Goal: Task Accomplishment & Management: Complete application form

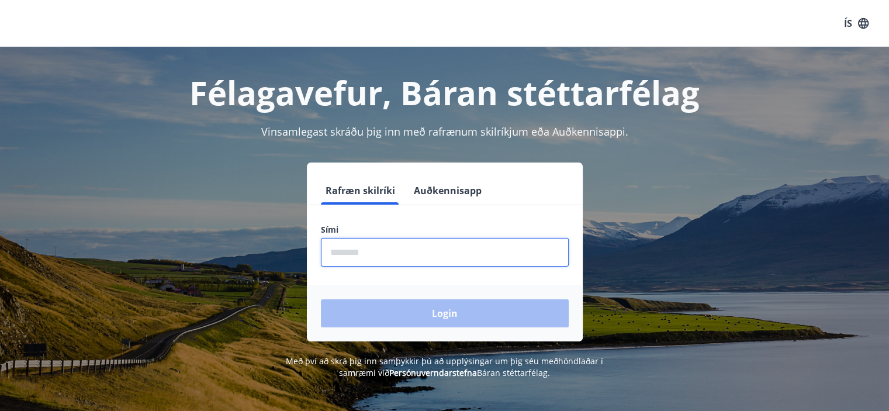
click at [369, 251] on input "phone" at bounding box center [445, 252] width 248 height 29
type input "********"
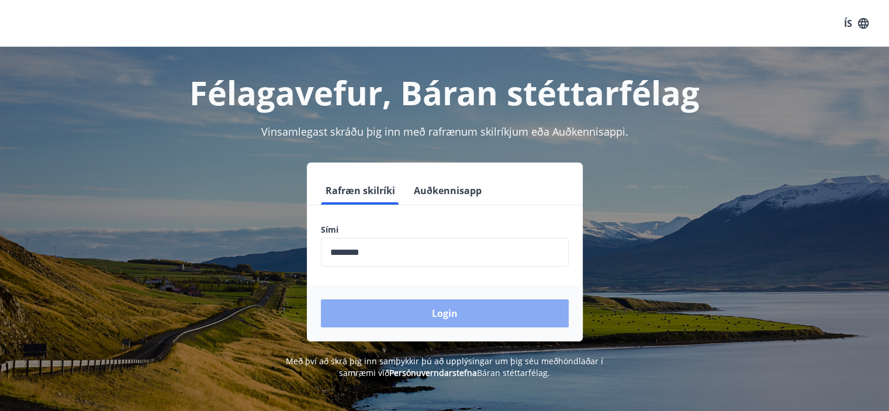
click at [411, 310] on button "Login" at bounding box center [445, 313] width 248 height 28
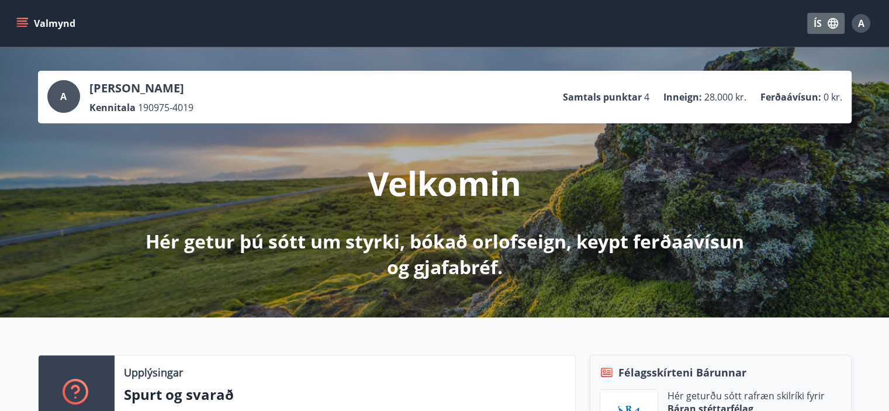
click at [820, 32] on button "ÍS" at bounding box center [825, 23] width 37 height 21
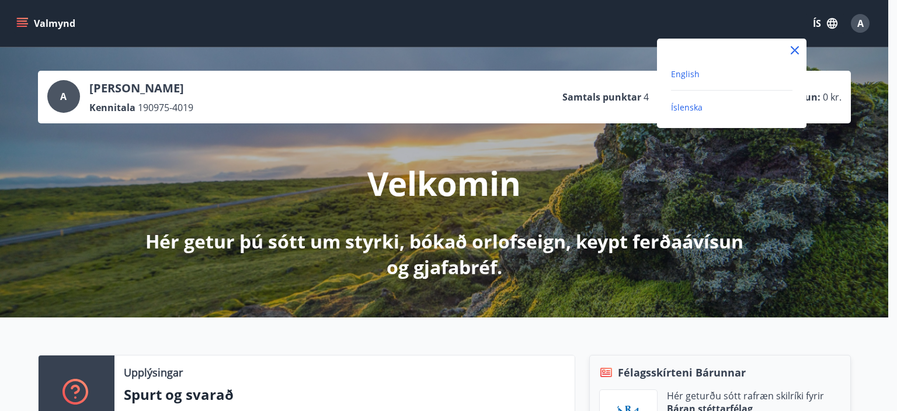
click at [688, 72] on span "English" at bounding box center [685, 73] width 29 height 11
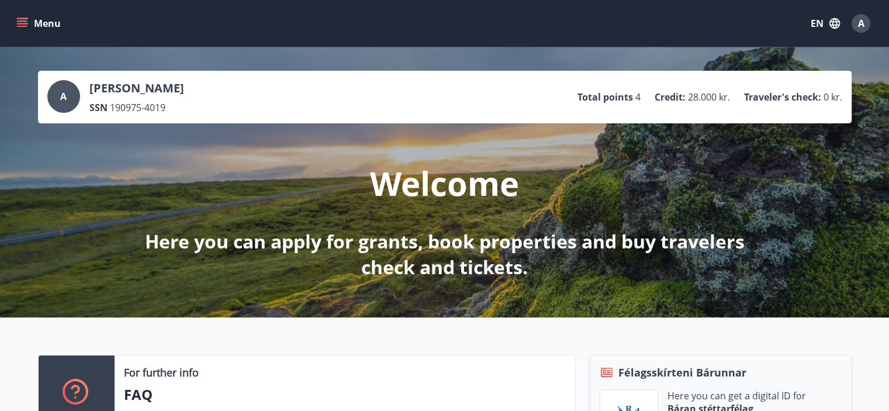
click at [26, 23] on icon "menu" at bounding box center [23, 23] width 13 height 1
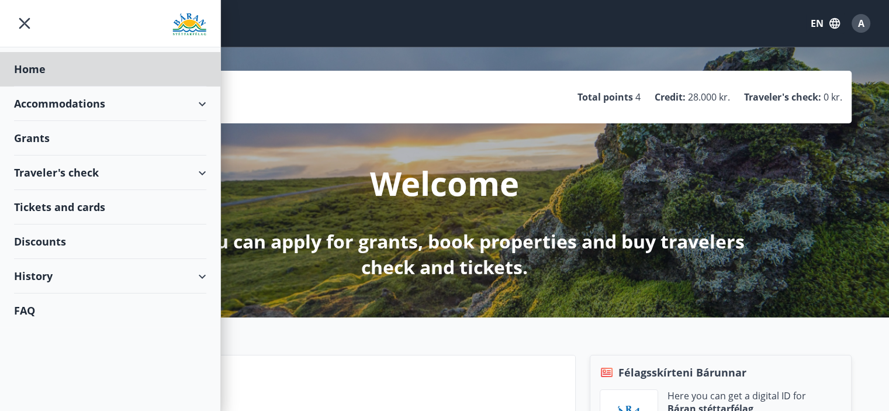
click at [38, 136] on div "Grants" at bounding box center [110, 138] width 192 height 34
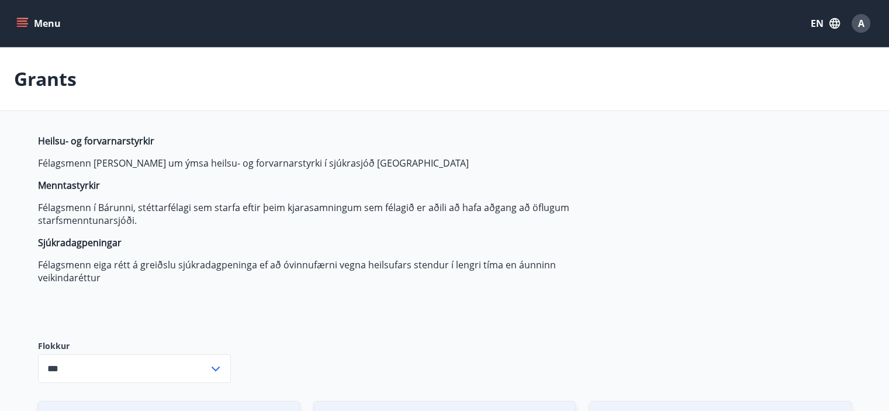
type input "***"
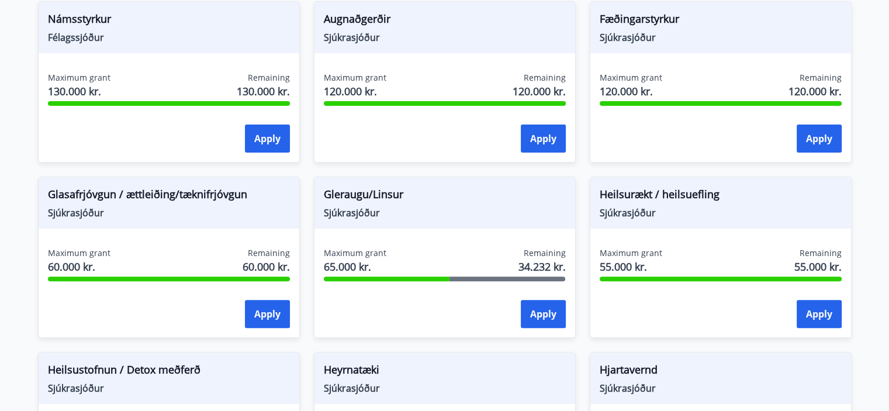
scroll to position [406, 0]
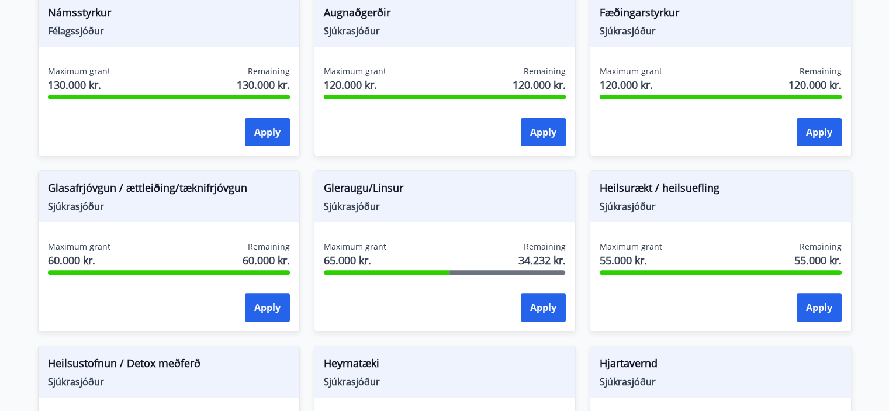
click at [397, 311] on div "Apply" at bounding box center [445, 307] width 242 height 29
click at [352, 254] on span "65.000 kr." at bounding box center [355, 259] width 63 height 15
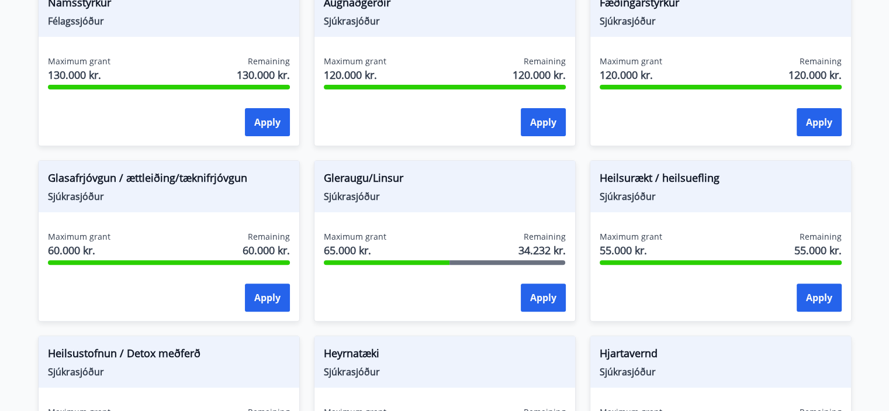
scroll to position [449, 0]
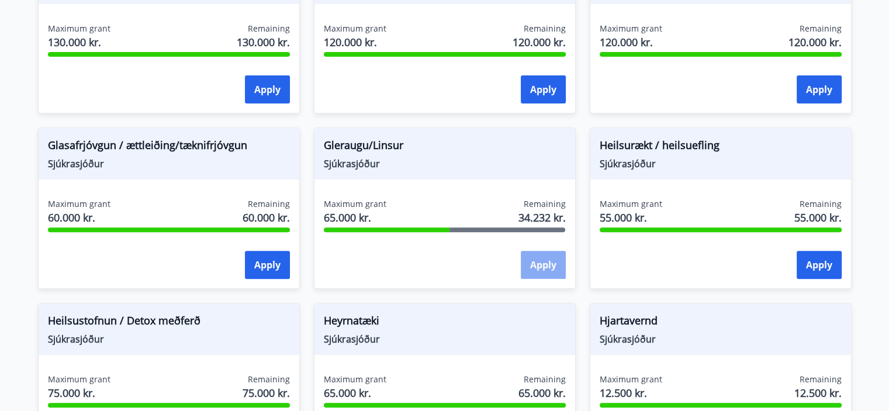
click at [526, 264] on button "Apply" at bounding box center [542, 265] width 45 height 28
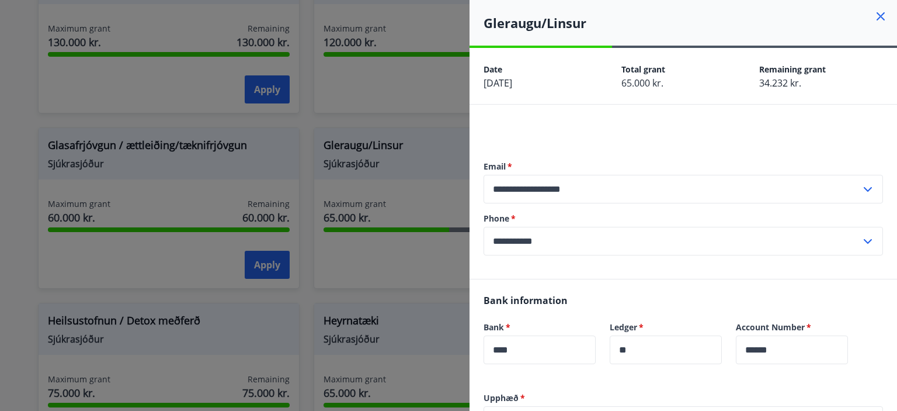
click at [874, 20] on icon at bounding box center [881, 16] width 14 height 14
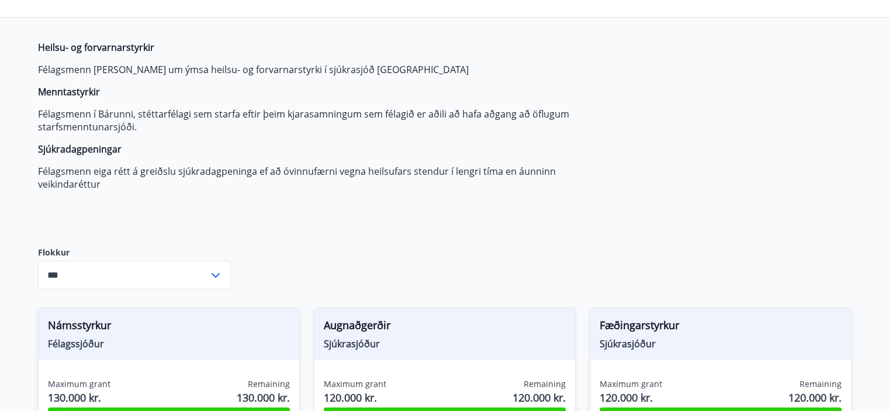
scroll to position [0, 0]
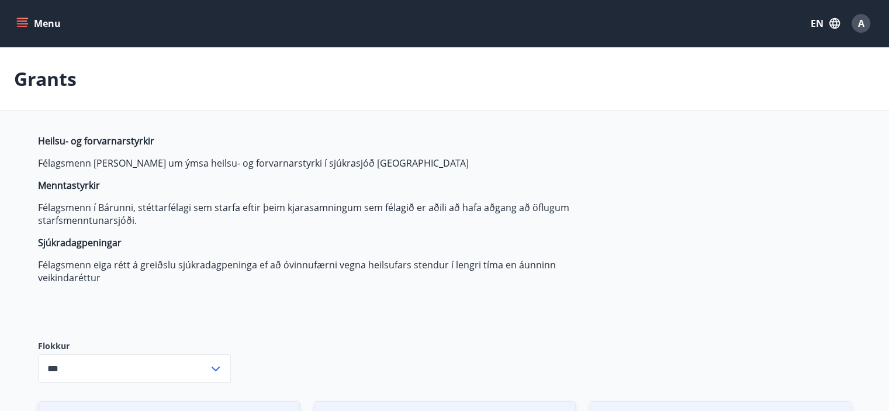
click at [21, 26] on icon "menu" at bounding box center [22, 26] width 11 height 1
click at [384, 282] on p "Félagsmenn eiga rétt á greiðslu sjúkradagpeninga ef að óvinnufærni vegna heilsu…" at bounding box center [313, 271] width 551 height 26
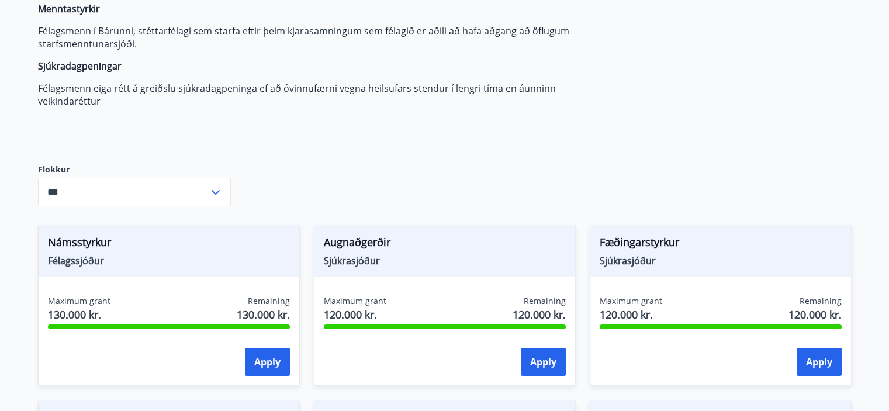
scroll to position [195, 0]
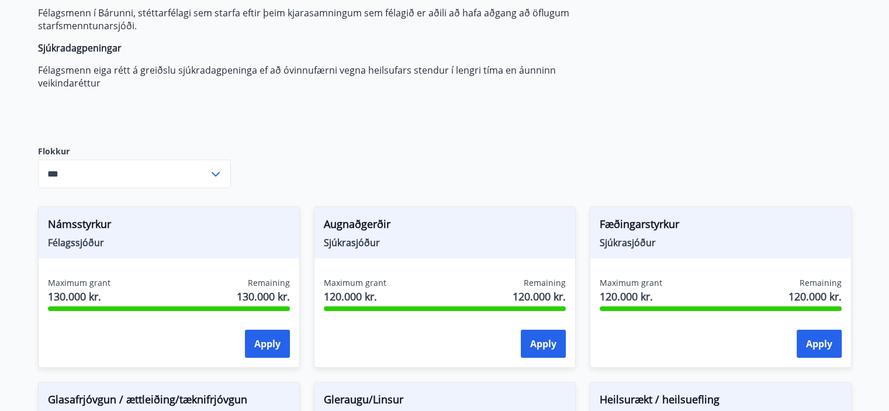
click at [216, 171] on icon at bounding box center [216, 174] width 14 height 14
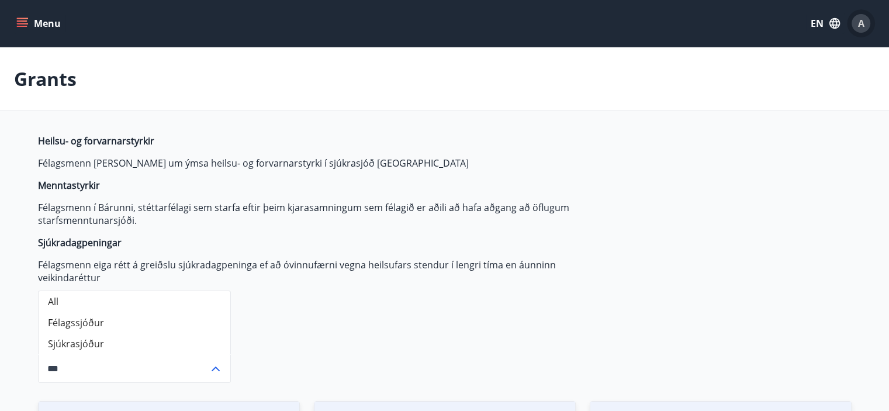
click at [863, 33] on button "A" at bounding box center [860, 23] width 28 height 28
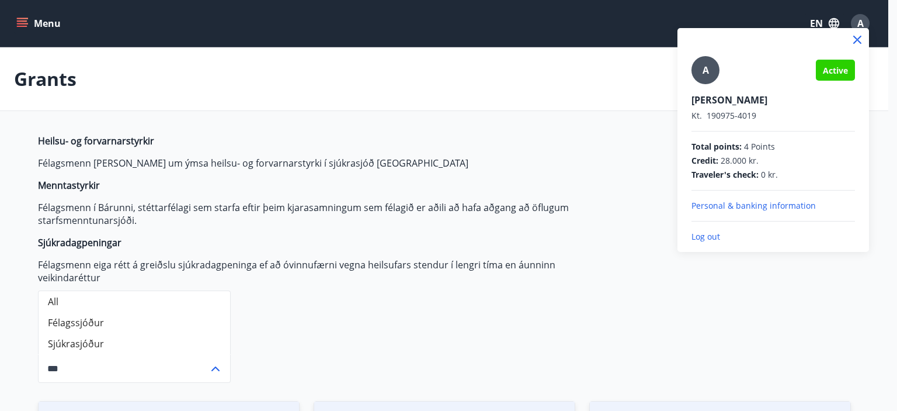
click at [714, 210] on p "Personal & banking information" at bounding box center [774, 206] width 164 height 12
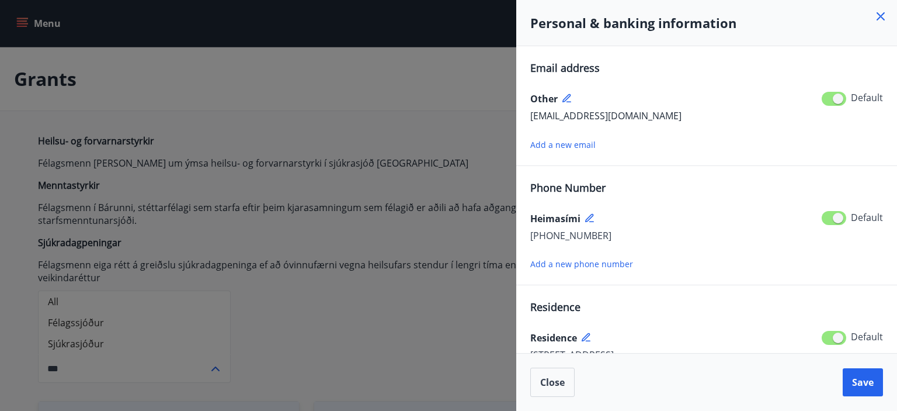
click at [887, 20] on icon at bounding box center [881, 16] width 14 height 14
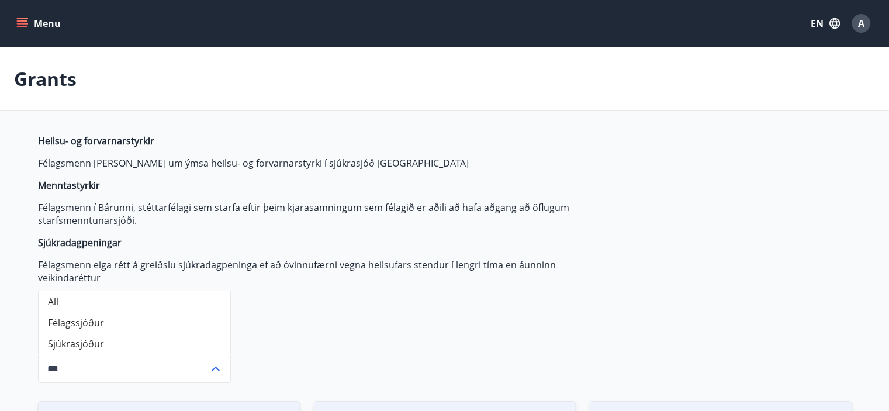
click at [23, 29] on button "Menu" at bounding box center [39, 23] width 51 height 21
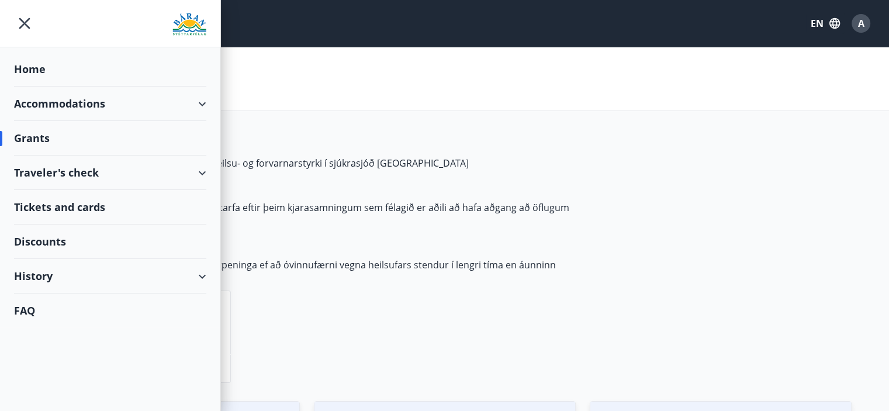
click at [196, 169] on div "Traveler's check" at bounding box center [110, 172] width 192 height 34
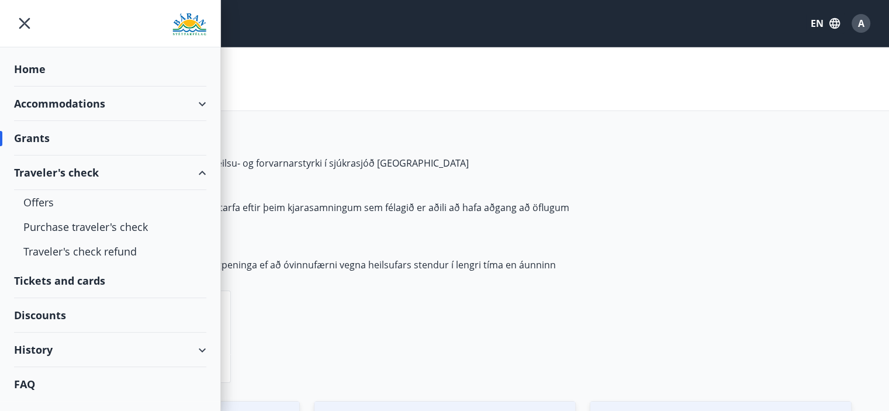
click at [89, 273] on div "Tickets and cards" at bounding box center [110, 280] width 192 height 34
click at [189, 348] on div "History" at bounding box center [110, 349] width 192 height 34
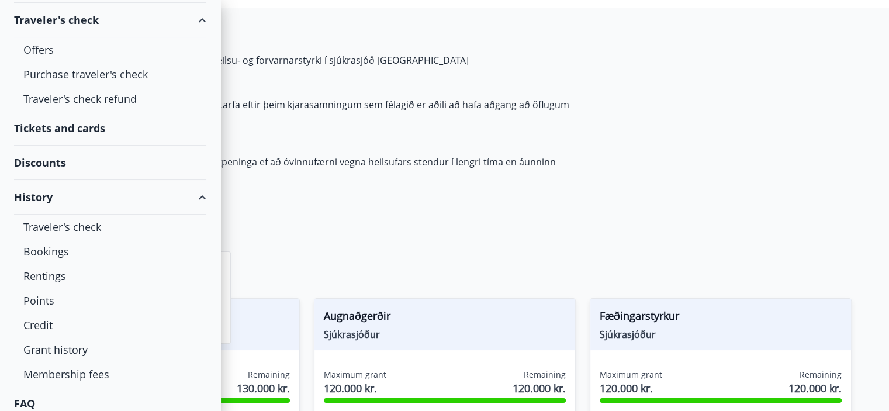
scroll to position [161, 0]
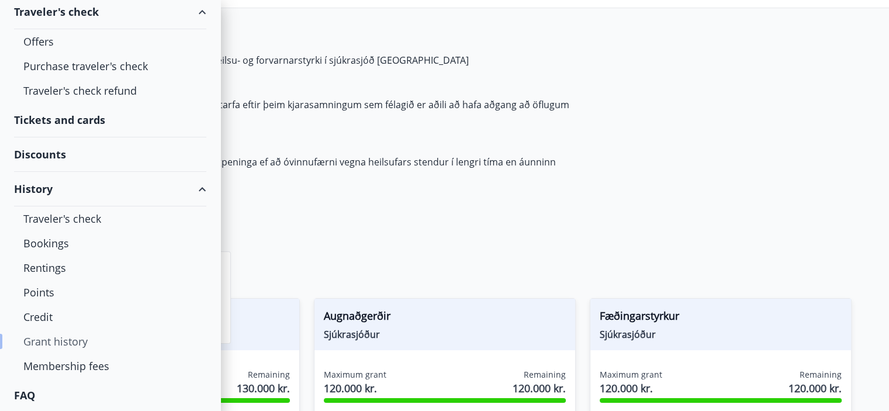
click at [77, 342] on div "Grant history" at bounding box center [109, 341] width 173 height 25
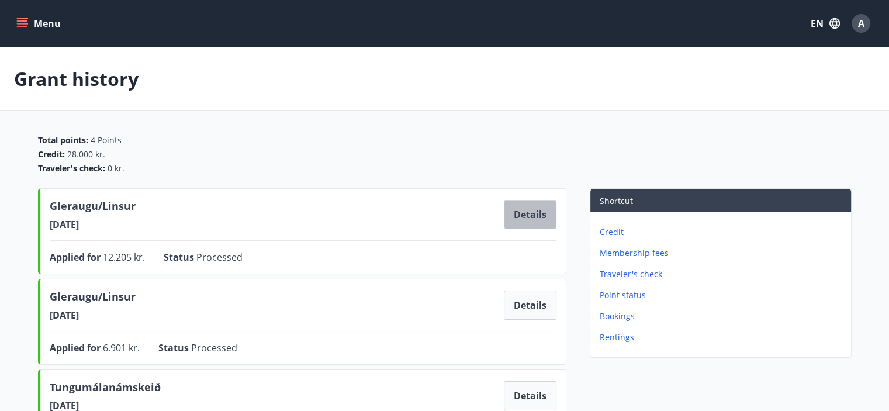
click at [521, 217] on button "Details" at bounding box center [530, 214] width 53 height 29
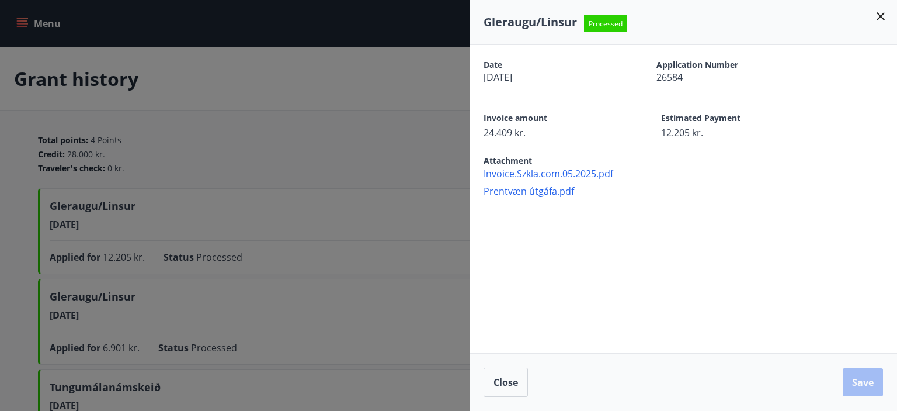
click at [526, 172] on span "Invoice.Szkla.com.05.2025.pdf" at bounding box center [691, 173] width 414 height 13
click at [879, 13] on icon at bounding box center [881, 16] width 8 height 8
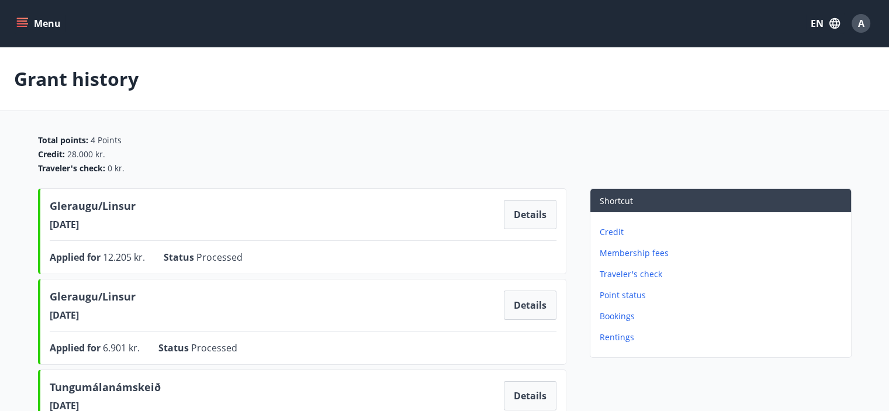
click at [619, 255] on p "Membership fees" at bounding box center [722, 253] width 247 height 12
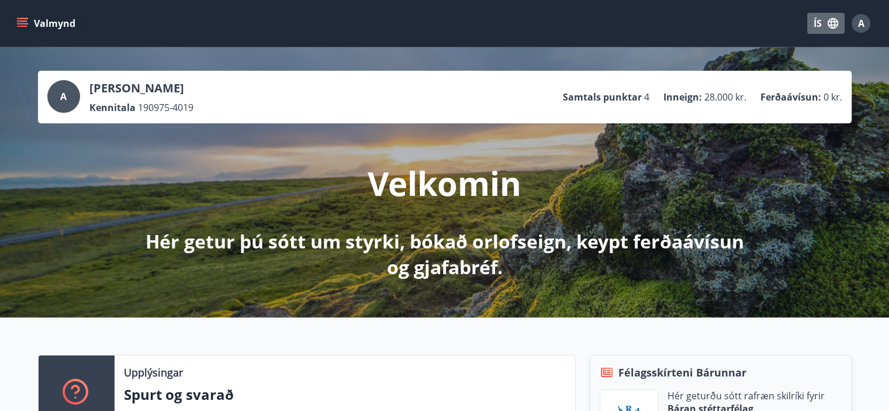
click at [817, 27] on button "ÍS" at bounding box center [825, 23] width 37 height 21
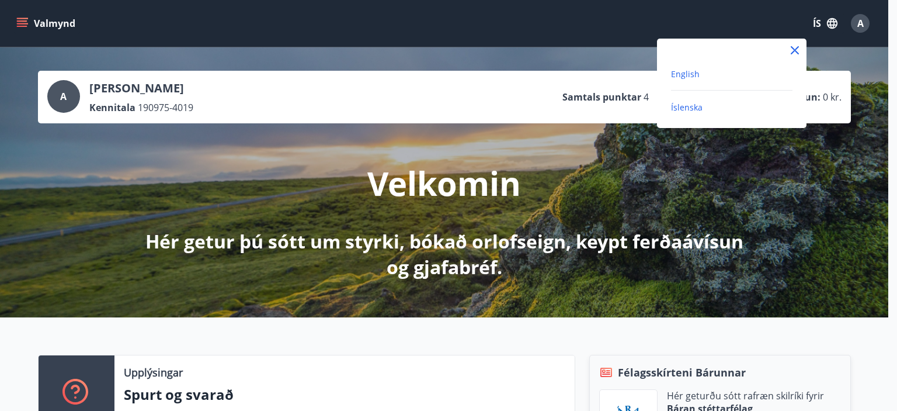
click at [689, 72] on span "English" at bounding box center [685, 73] width 29 height 11
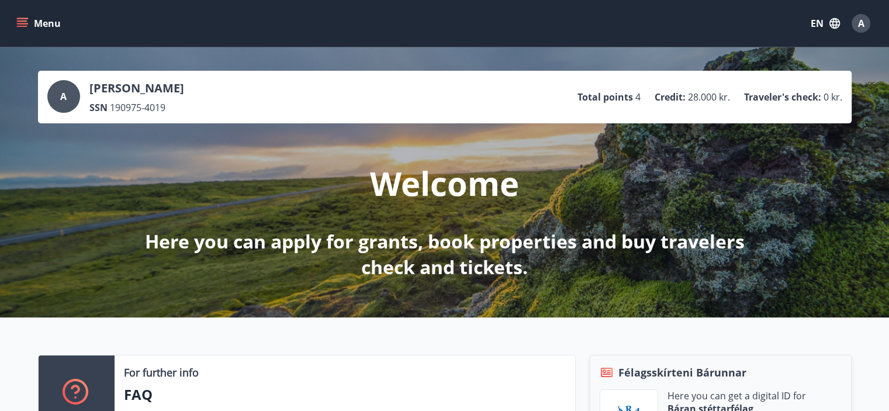
click at [17, 26] on icon "menu" at bounding box center [22, 26] width 11 height 1
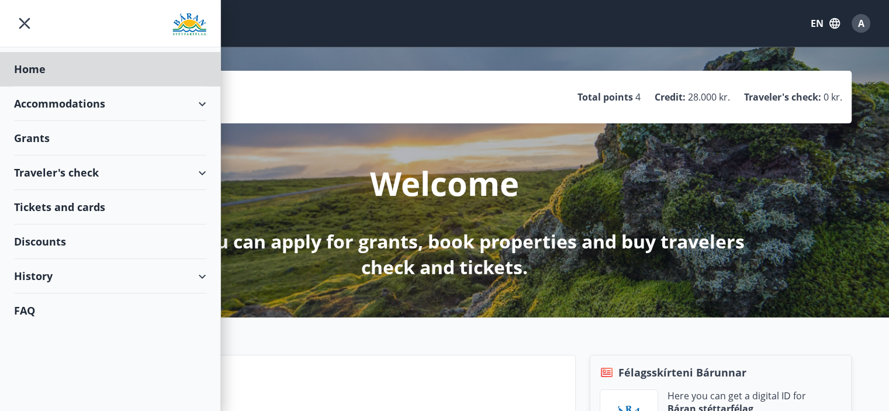
click at [43, 143] on div "Grants" at bounding box center [110, 138] width 192 height 34
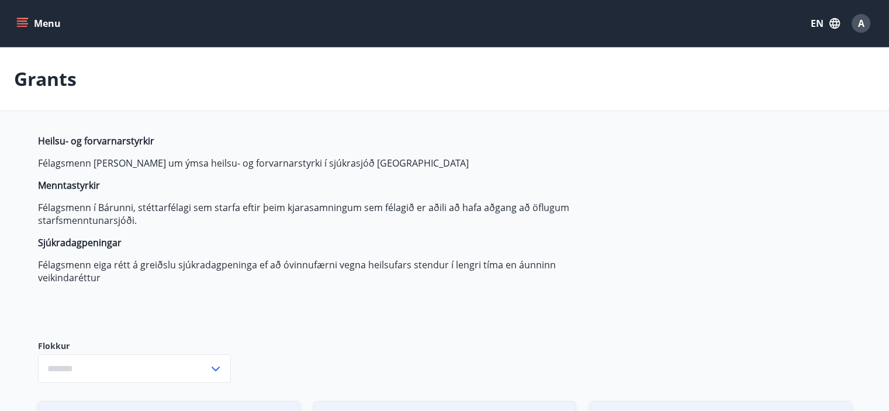
type input "***"
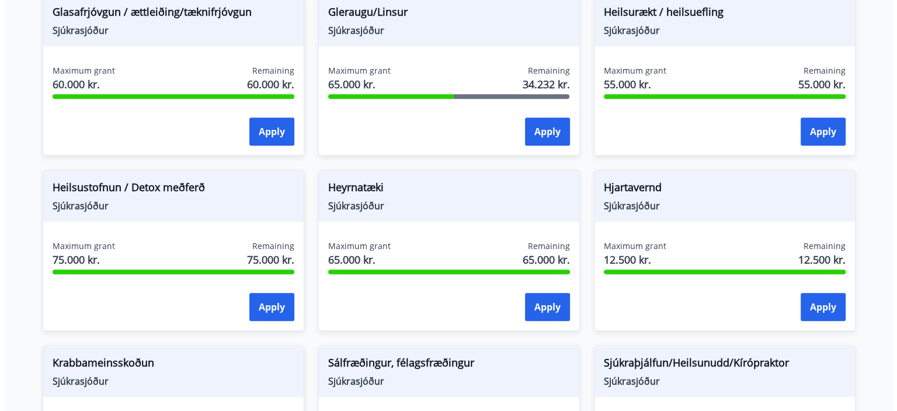
scroll to position [576, 0]
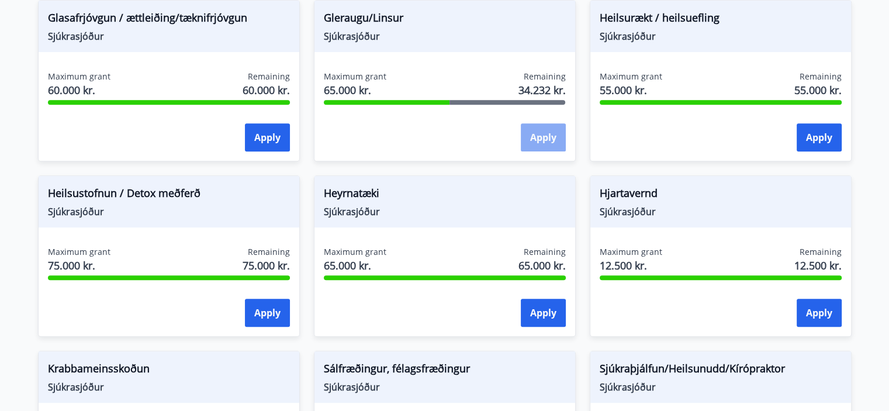
click at [553, 144] on button "Apply" at bounding box center [542, 137] width 45 height 28
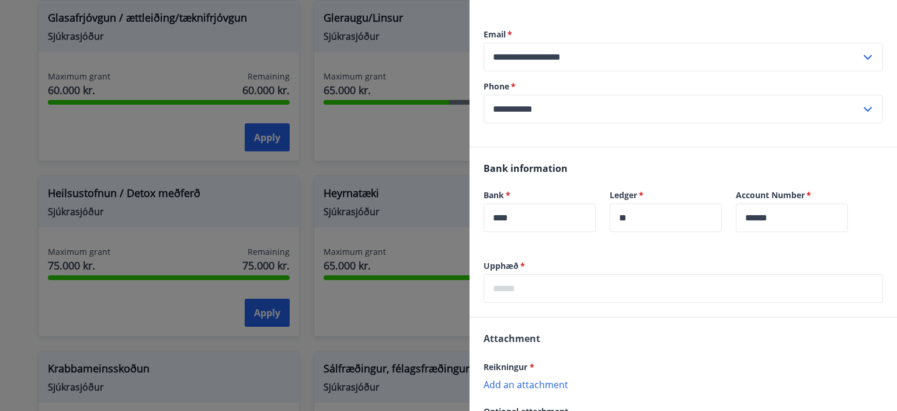
scroll to position [195, 0]
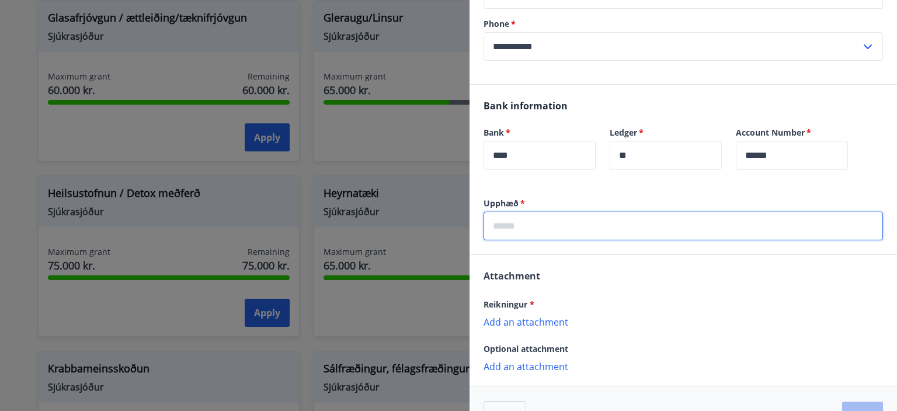
click at [599, 225] on input "text" at bounding box center [684, 225] width 400 height 29
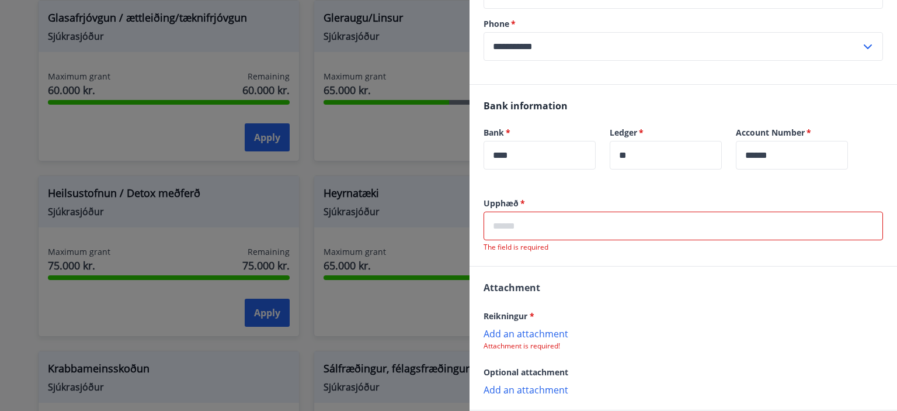
click at [661, 318] on div "Reikningur * Add an attachment Attachment is required!" at bounding box center [684, 329] width 400 height 42
click at [503, 220] on input "text" at bounding box center [684, 225] width 400 height 29
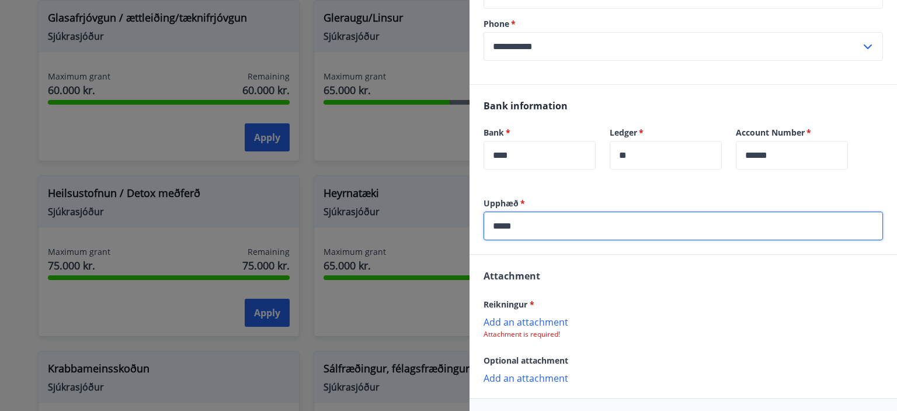
type input "*****"
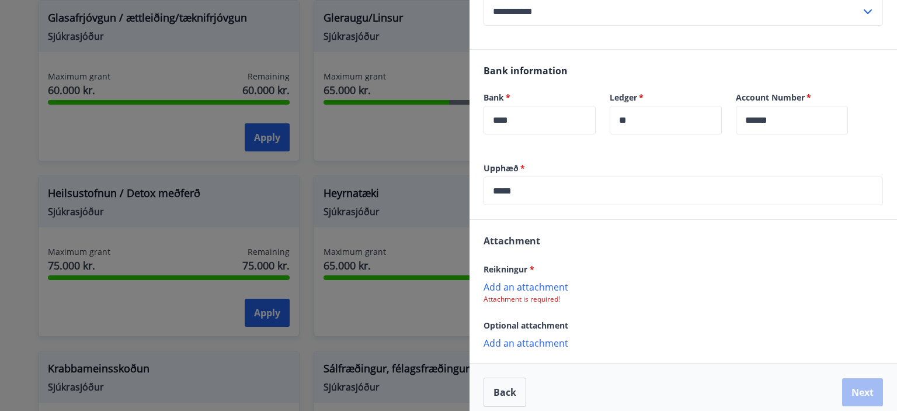
scroll to position [239, 0]
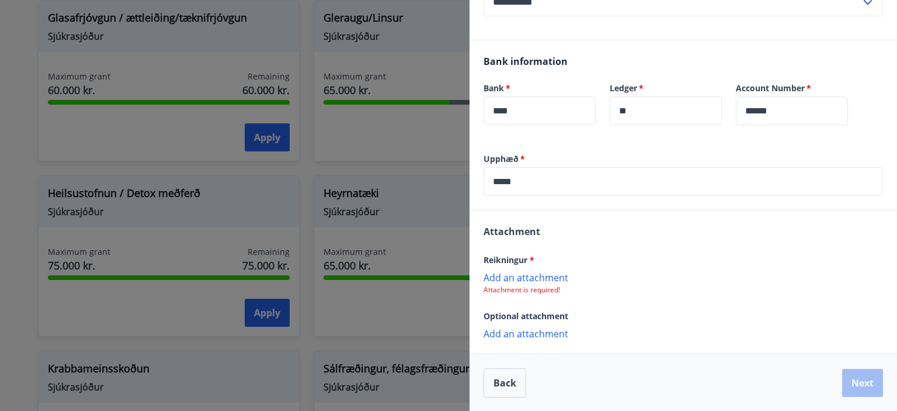
click at [519, 277] on p "Add an attachment" at bounding box center [684, 277] width 400 height 12
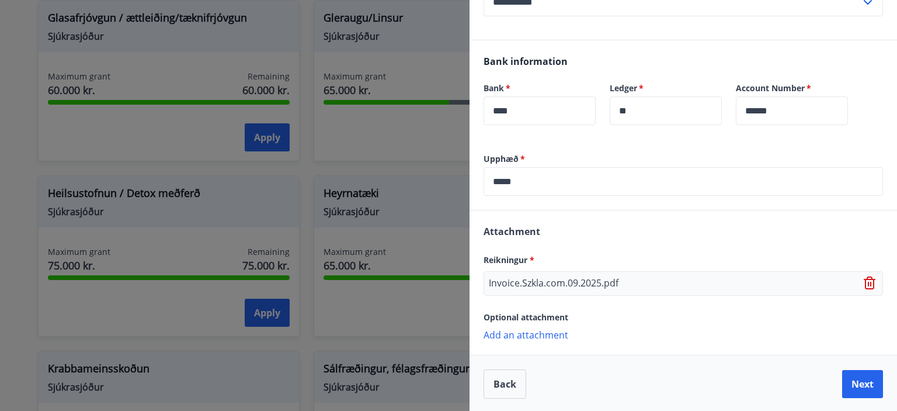
click at [509, 336] on p "Add an attachment" at bounding box center [684, 334] width 400 height 12
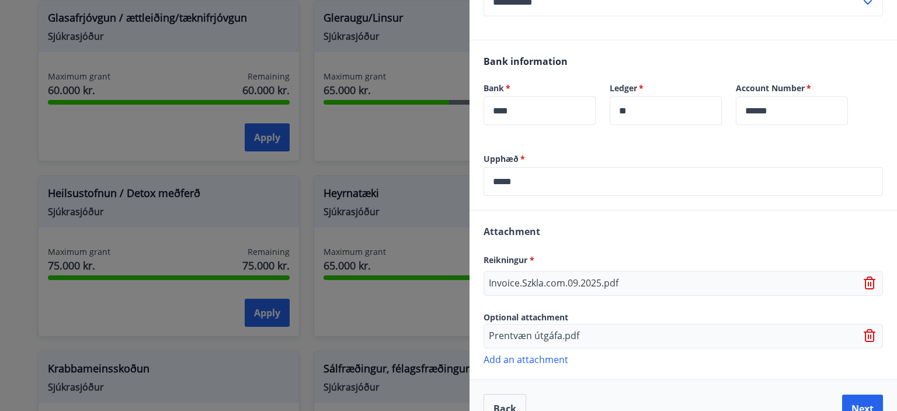
scroll to position [264, 0]
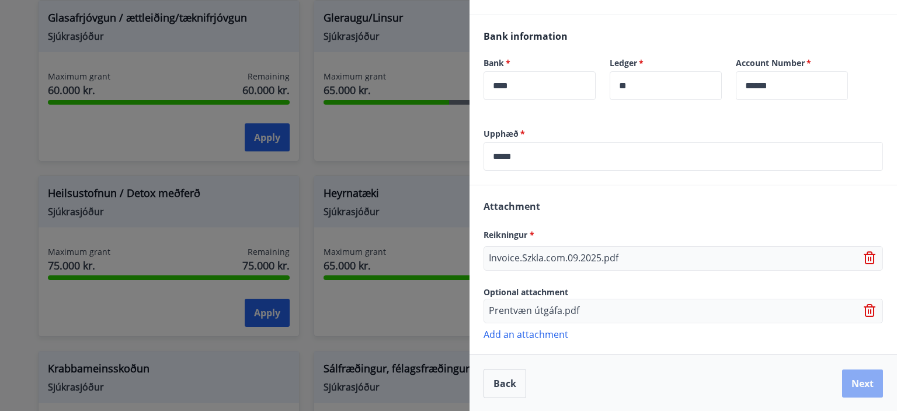
click at [862, 385] on button "Next" at bounding box center [862, 383] width 41 height 28
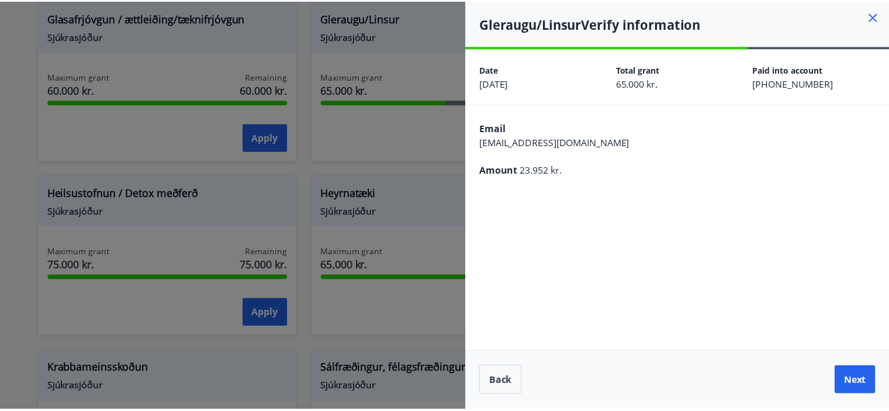
scroll to position [0, 0]
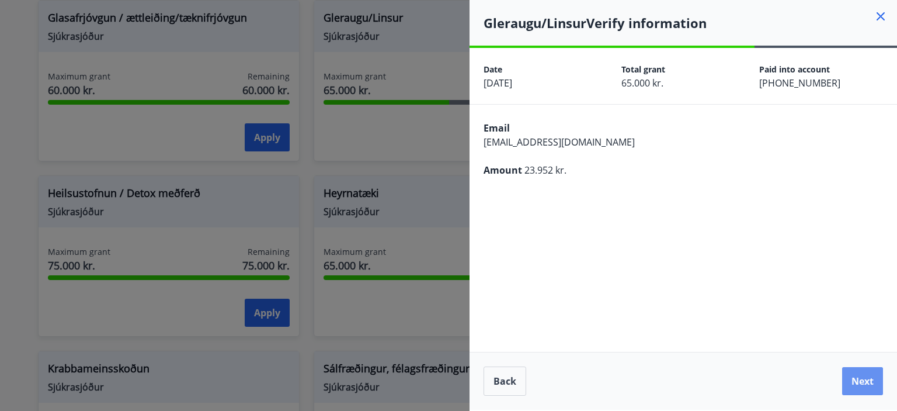
click at [862, 385] on button "Next" at bounding box center [862, 381] width 41 height 28
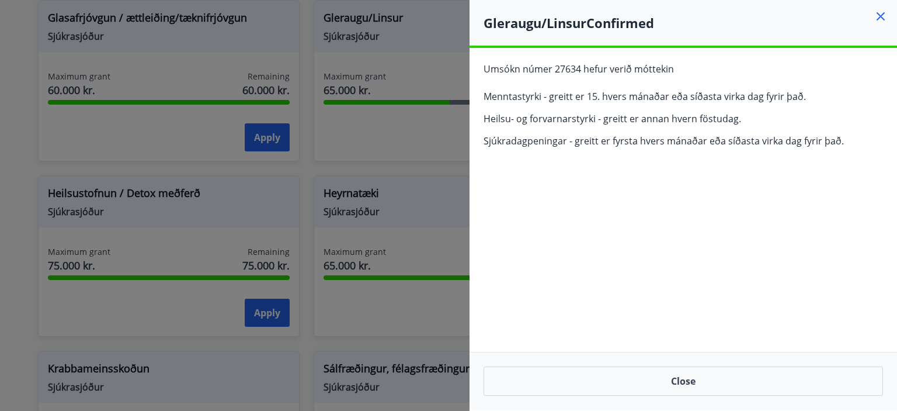
drag, startPoint x: 484, startPoint y: 71, endPoint x: 858, endPoint y: 147, distance: 381.5
click at [858, 147] on div "Umsókn númer 27634 hefur verið móttekin Menntastyrki - greitt er 15. hvers mána…" at bounding box center [684, 109] width 428 height 123
copy div "Umsókn númer 27634 hefur verið móttekin Menntastyrki - greitt er 15. hvers mána…"
click at [610, 320] on div "**********" at bounding box center [684, 229] width 428 height 362
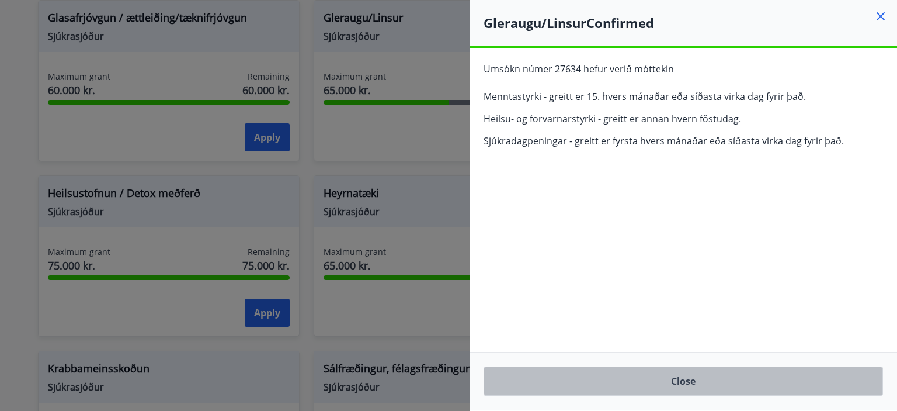
click at [664, 390] on button "Close" at bounding box center [684, 380] width 400 height 29
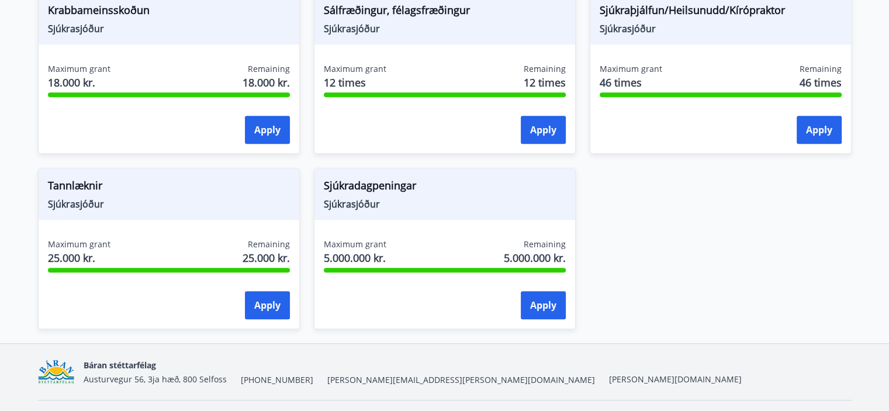
scroll to position [950, 0]
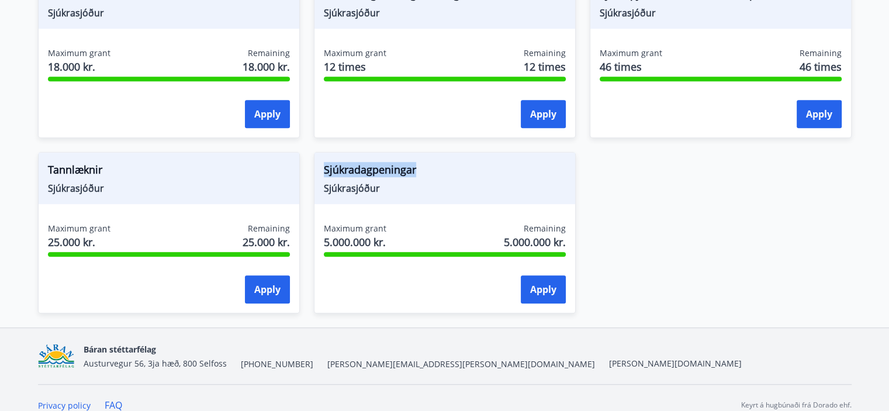
drag, startPoint x: 437, startPoint y: 171, endPoint x: 313, endPoint y: 163, distance: 124.7
click at [313, 163] on div "Sjúkradagpeningar Sjúkrasjóður Maximum grant 5.000.000 kr. Remaining 5.000.000 …" at bounding box center [438, 225] width 276 height 175
click at [403, 182] on span "Sjúkrasjóður" at bounding box center [445, 188] width 242 height 13
drag, startPoint x: 383, startPoint y: 190, endPoint x: 317, endPoint y: 163, distance: 71.0
click at [317, 163] on div "Sjúkradagpeningar Sjúkrasjóður" at bounding box center [444, 177] width 261 height 51
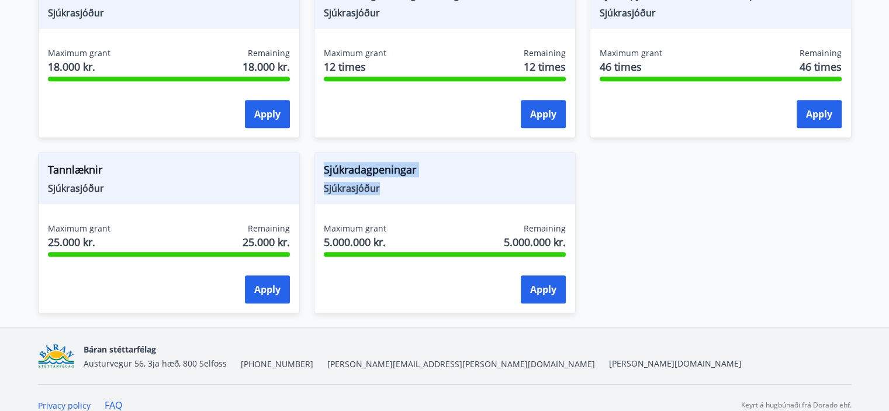
copy div "Sjúkradagpeningar Sjúkrasjóður"
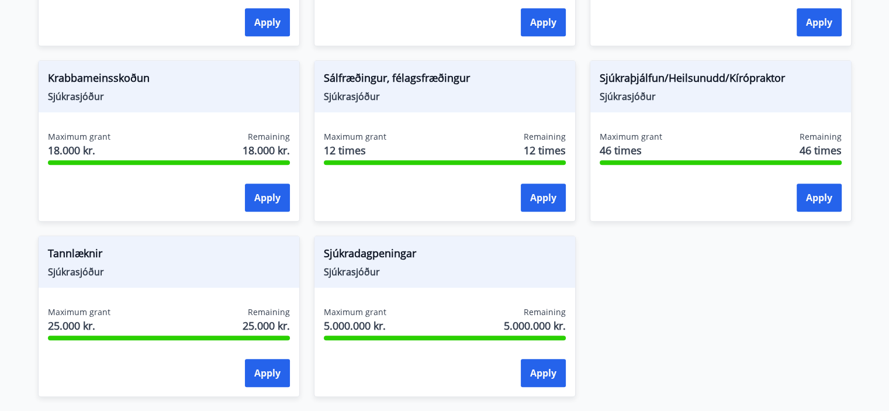
scroll to position [865, 0]
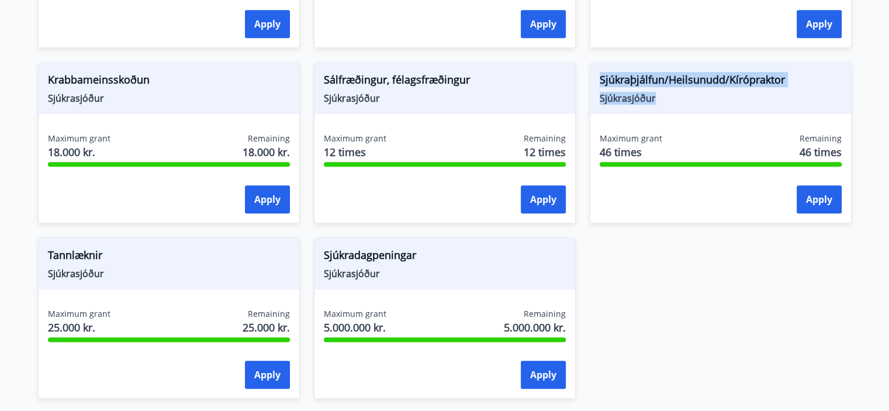
drag, startPoint x: 595, startPoint y: 78, endPoint x: 668, endPoint y: 99, distance: 76.2
click at [668, 99] on div "Sjúkraþjálfun/Heilsunudd/Kírópraktor [PERSON_NAME]" at bounding box center [720, 88] width 261 height 51
copy div "Sjúkraþjálfun/Heilsunudd/Kírópraktor [PERSON_NAME]"
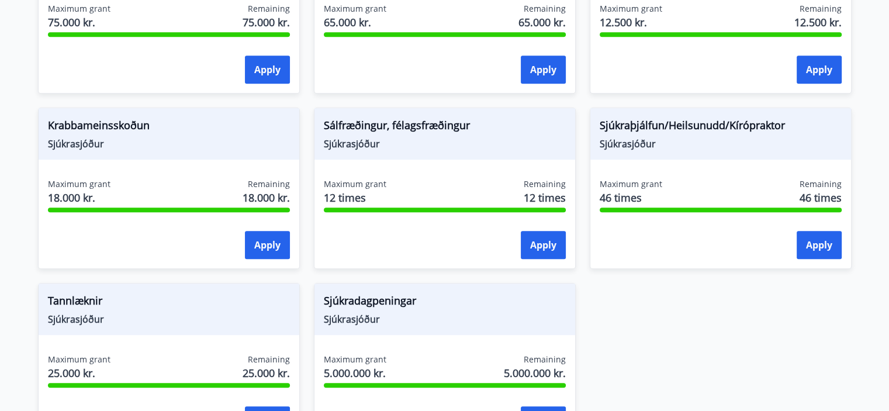
scroll to position [812, 0]
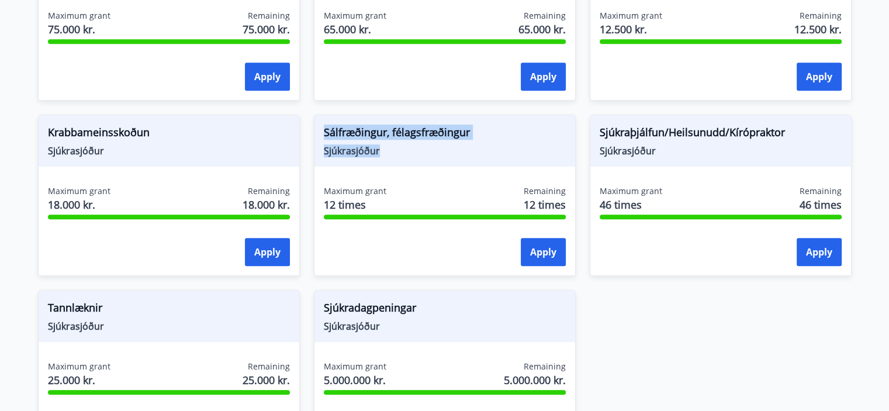
drag, startPoint x: 325, startPoint y: 126, endPoint x: 391, endPoint y: 151, distance: 70.6
click at [391, 151] on div "Sálfræðingur, félagsfræðingur Sjúkrasjóður" at bounding box center [444, 140] width 261 height 51
copy div "Sálfræðingur, félagsfræðingur Sjúkrasjóður"
click at [662, 346] on div "Námsstyrkur Félagssjóður Maximum grant 130.000 kr. Remaining 130.000 kr. Apply …" at bounding box center [437, 13] width 827 height 876
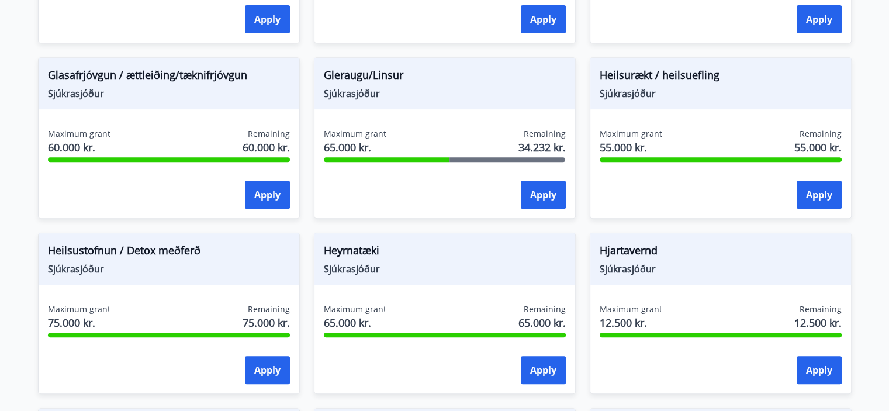
scroll to position [511, 0]
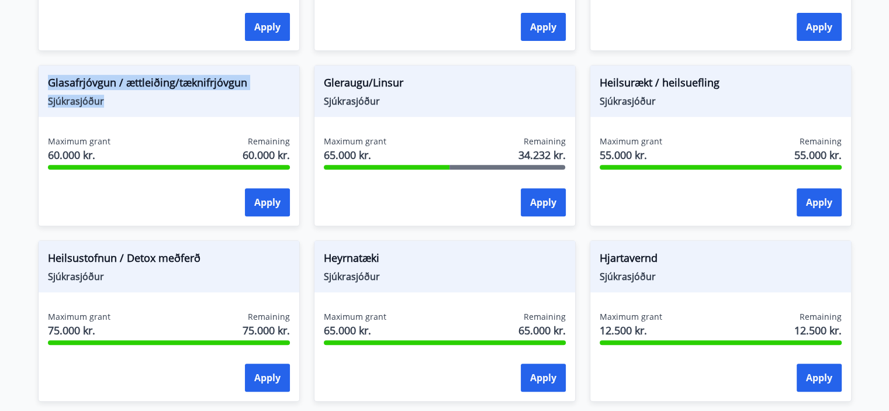
drag, startPoint x: 112, startPoint y: 102, endPoint x: 41, endPoint y: 77, distance: 75.6
click at [41, 77] on div "Glasafrjóvgun / ættleiðing/tæknifrjóvgun Sjúkrasjóður" at bounding box center [169, 90] width 261 height 51
copy div "Glasafrjóvgun / ættleiðing/tæknifrjóvgun Sjúkrasjóður"
click at [694, 105] on span "Sjúkrasjóður" at bounding box center [720, 101] width 242 height 13
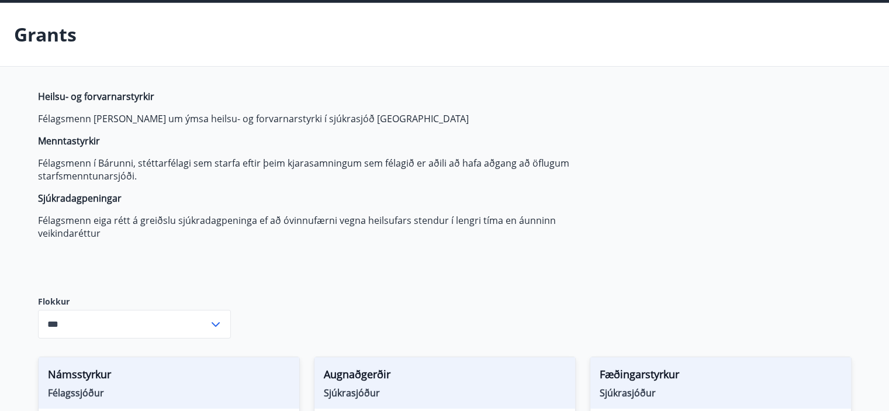
scroll to position [0, 0]
